Goal: Task Accomplishment & Management: Complete application form

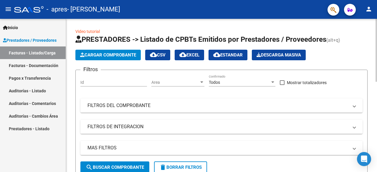
click at [114, 55] on span "Cargar Comprobante" at bounding box center [108, 54] width 56 height 5
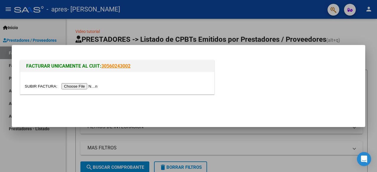
click at [68, 88] on input "file" at bounding box center [62, 86] width 74 height 6
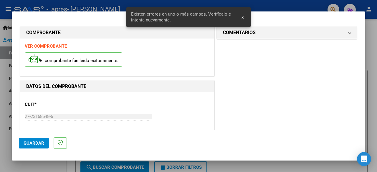
scroll to position [144, 0]
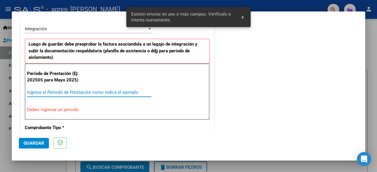
click at [91, 91] on input "Ingrese el Período de Prestación como indica el ejemplo" at bounding box center [89, 92] width 124 height 5
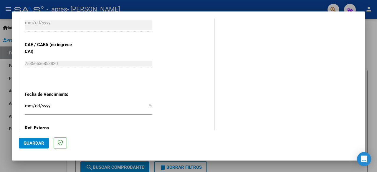
scroll to position [418, 0]
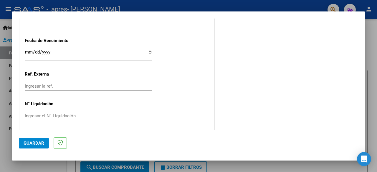
type input "202508"
click at [28, 145] on span "Guardar" at bounding box center [34, 143] width 21 height 5
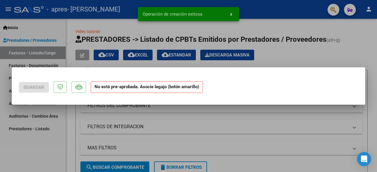
scroll to position [0, 0]
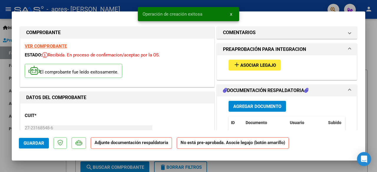
click at [240, 64] on span "Asociar Legajo" at bounding box center [258, 65] width 36 height 5
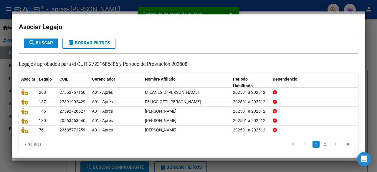
scroll to position [40, 0]
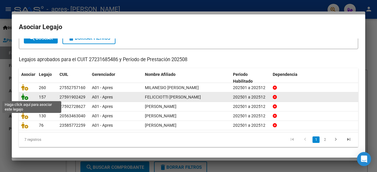
click at [26, 98] on icon at bounding box center [24, 97] width 7 height 6
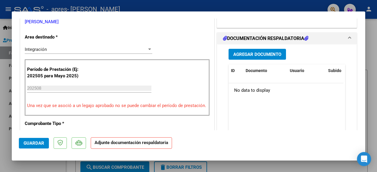
scroll to position [135, 0]
click at [267, 55] on span "Agregar Documento" at bounding box center [257, 54] width 48 height 5
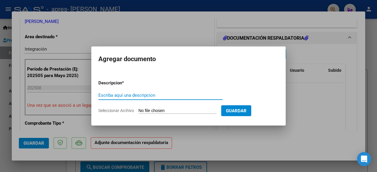
click at [120, 112] on span "Seleccionar Archivo" at bounding box center [116, 110] width 36 height 5
click at [138, 112] on input "Seleccionar Archivo" at bounding box center [177, 111] width 78 height 6
type input "C:\fakepath\[PERSON_NAME].pdf"
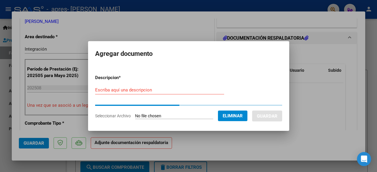
click at [118, 90] on input "Escriba aquí una descripcion" at bounding box center [159, 89] width 129 height 5
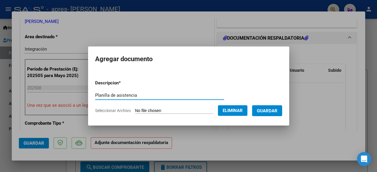
type input "Planilla de asistencia"
click at [268, 112] on span "Guardar" at bounding box center [267, 110] width 21 height 5
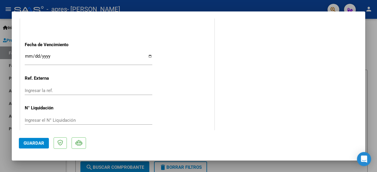
scroll to position [420, 0]
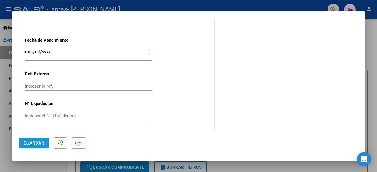
click at [42, 142] on span "Guardar" at bounding box center [34, 143] width 21 height 5
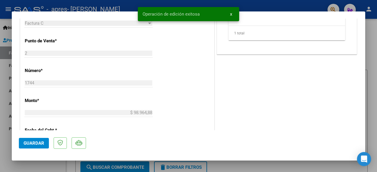
scroll to position [242, 0]
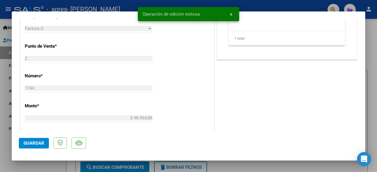
click at [374, 85] on div at bounding box center [188, 86] width 377 height 172
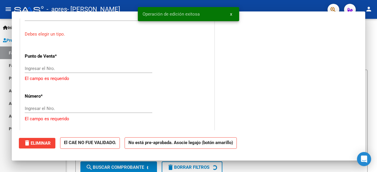
scroll to position [0, 0]
